Goal: Transaction & Acquisition: Book appointment/travel/reservation

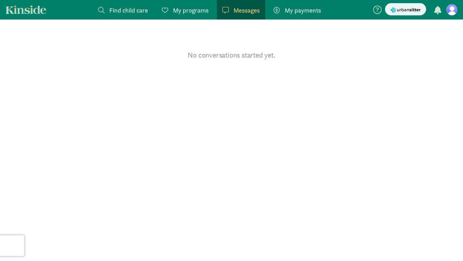
click at [454, 13] on figure at bounding box center [452, 9] width 11 height 11
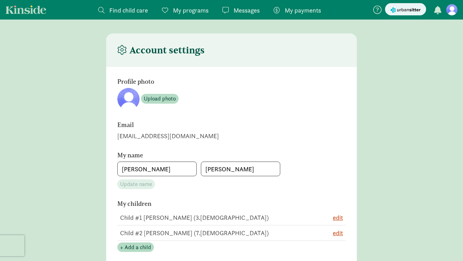
click at [143, 11] on span "Find child care" at bounding box center [128, 10] width 39 height 9
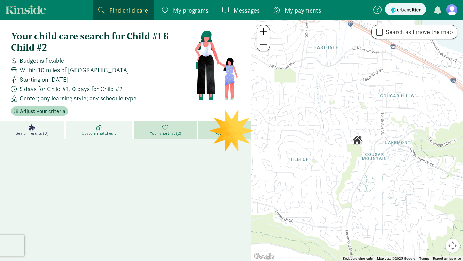
click at [101, 129] on icon at bounding box center [99, 127] width 6 height 6
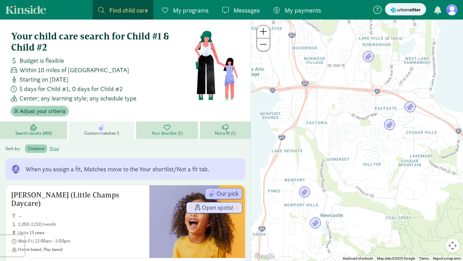
click at [49, 110] on span "Adjust your criteria" at bounding box center [43, 111] width 46 height 8
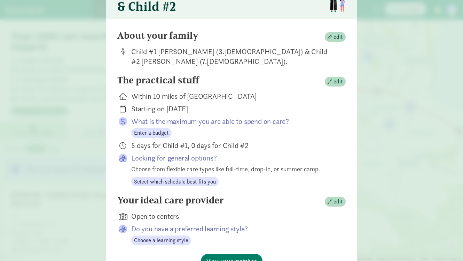
scroll to position [73, 0]
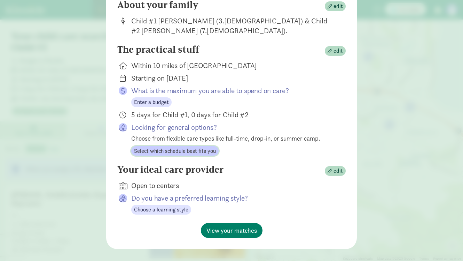
click at [202, 147] on span "Select which schedule best fits you" at bounding box center [175, 151] width 82 height 8
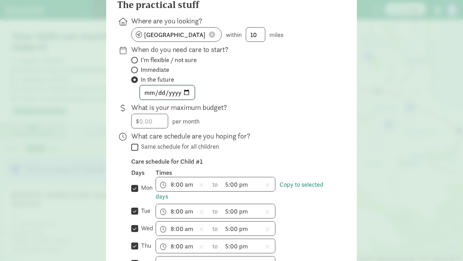
click at [188, 95] on input "2025-11-07" at bounding box center [167, 92] width 55 height 14
click at [188, 94] on input "2026-01-12" at bounding box center [167, 92] width 55 height 14
type input "2026-02-09"
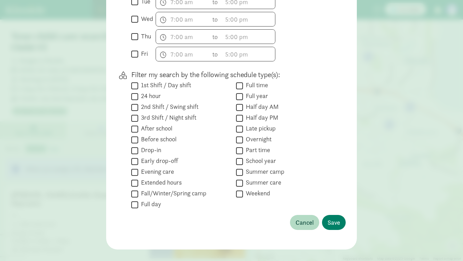
scroll to position [412, 0]
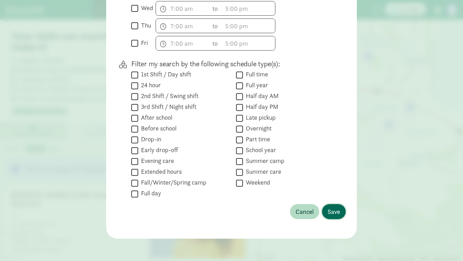
click at [331, 215] on span "Save" at bounding box center [334, 211] width 13 height 9
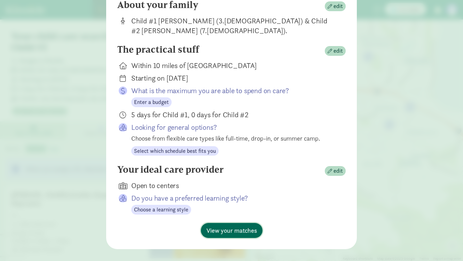
click at [254, 225] on span "View your matches" at bounding box center [232, 229] width 51 height 9
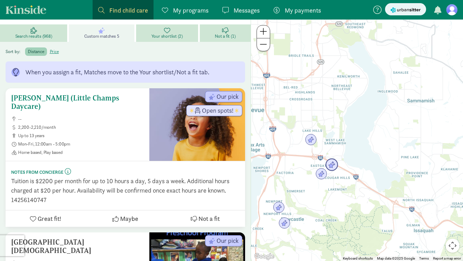
scroll to position [97, 0]
click at [215, 110] on span "Open spots!" at bounding box center [218, 110] width 32 height 6
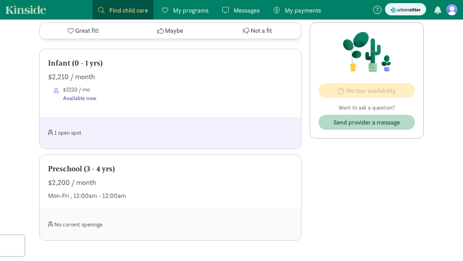
scroll to position [426, 0]
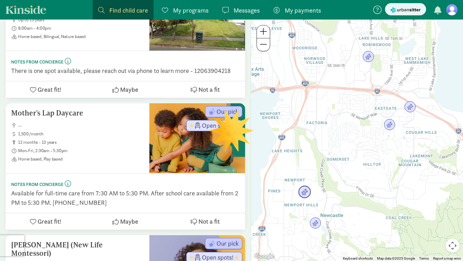
scroll to position [534, 0]
